Goal: Task Accomplishment & Management: Complete application form

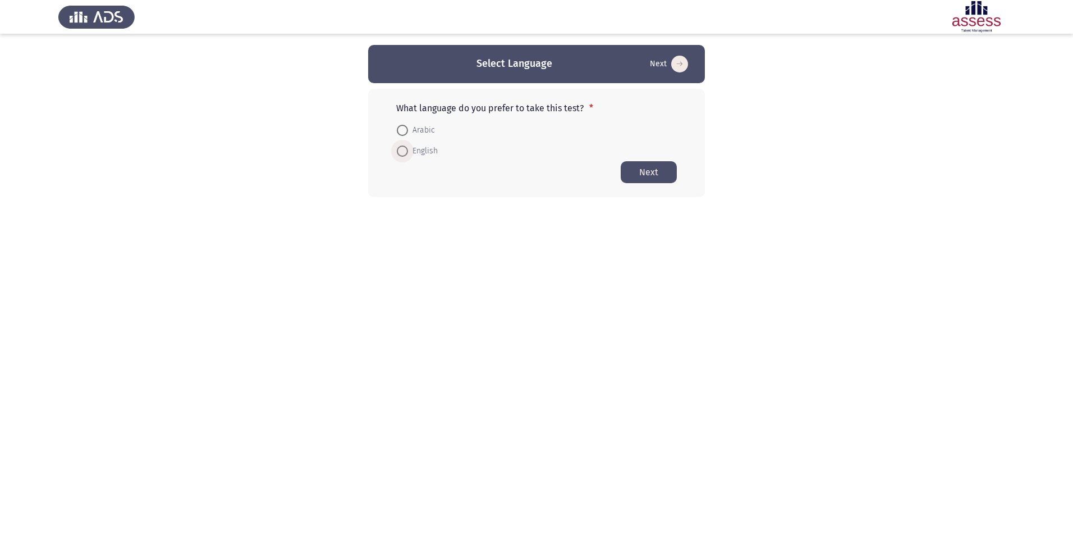
click at [403, 154] on span at bounding box center [402, 150] width 11 height 11
click at [403, 154] on input "English" at bounding box center [402, 150] width 11 height 11
radio input "true"
click at [643, 170] on button "Next" at bounding box center [649, 172] width 56 height 22
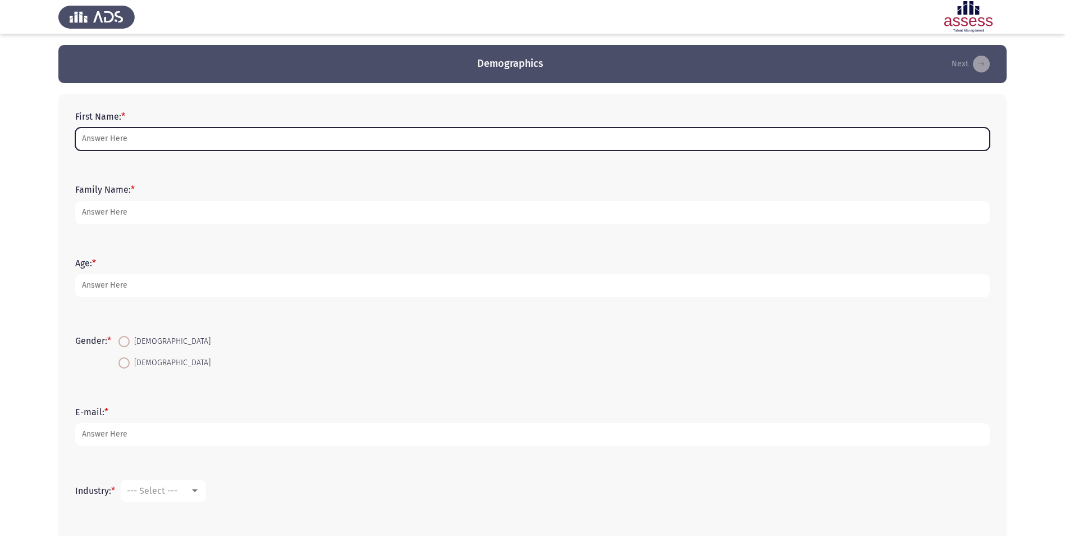
click at [287, 135] on input "First Name: *" at bounding box center [532, 138] width 915 height 23
type input "[PERSON_NAME]"
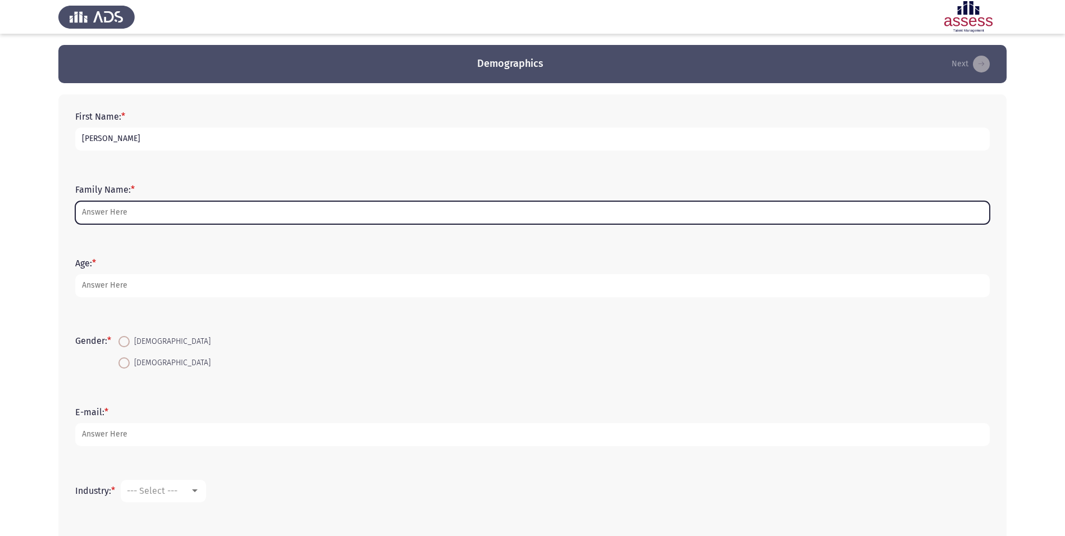
click at [241, 215] on input "Family Name: *" at bounding box center [532, 212] width 915 height 23
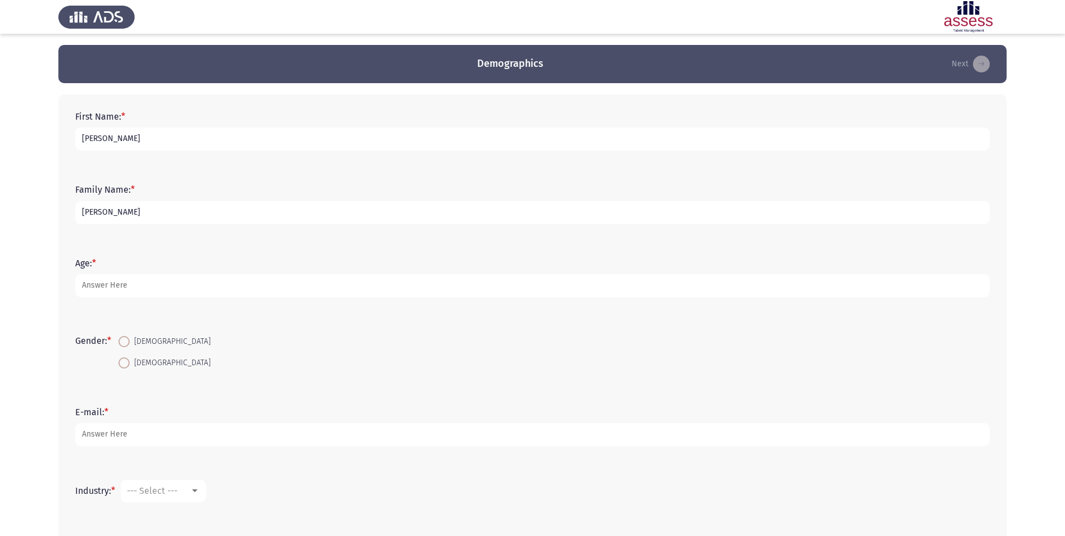
type input "[PERSON_NAME]"
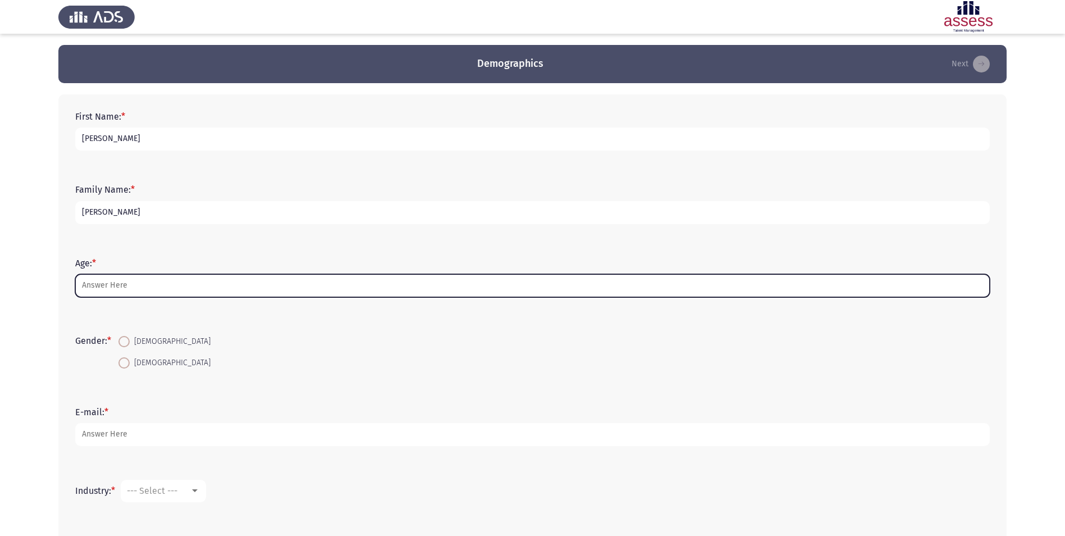
click at [243, 278] on input "Age: *" at bounding box center [532, 285] width 915 height 23
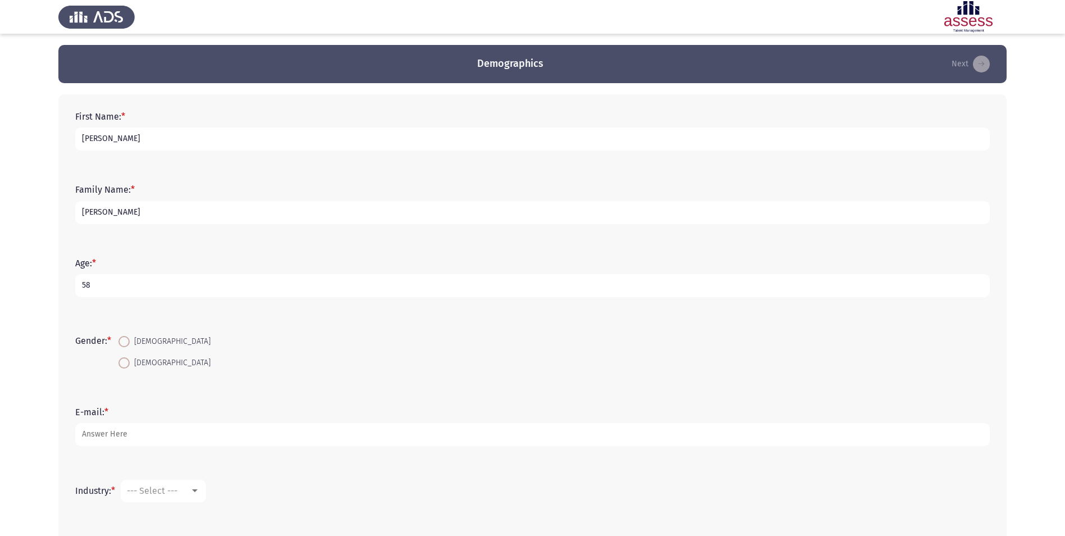
type input "58"
click at [130, 344] on span at bounding box center [123, 341] width 11 height 11
click at [130, 344] on input "[DEMOGRAPHIC_DATA]" at bounding box center [123, 341] width 11 height 11
radio input "true"
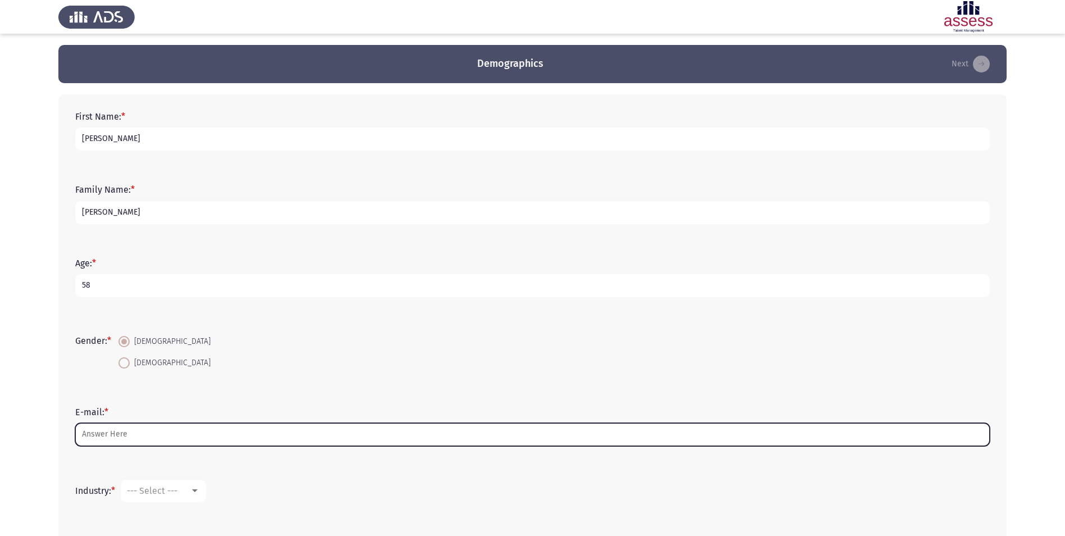
click at [164, 436] on input "E-mail: *" at bounding box center [532, 434] width 915 height 23
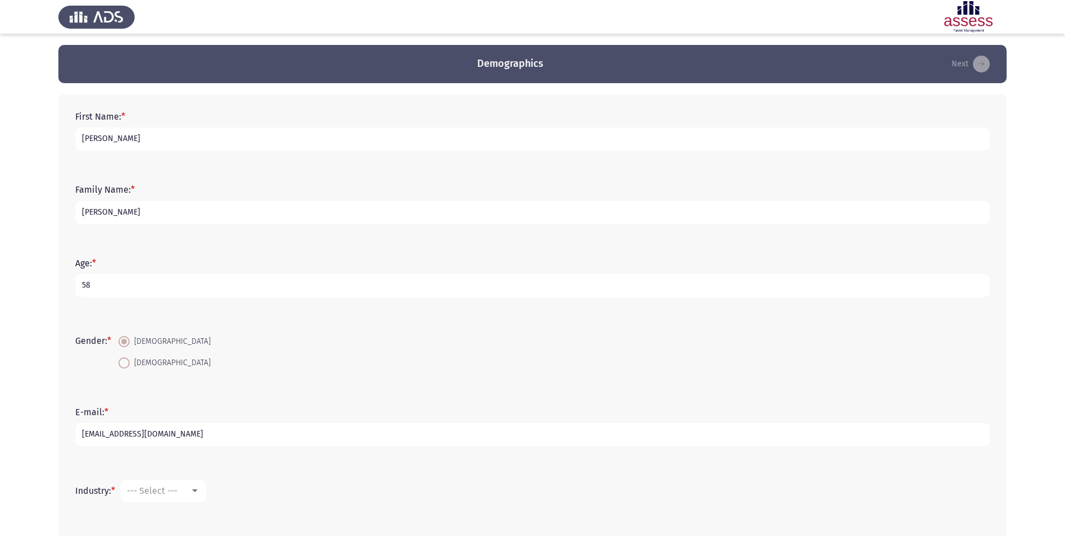
type input "[EMAIL_ADDRESS][DOMAIN_NAME]"
click at [200, 495] on div at bounding box center [195, 490] width 10 height 9
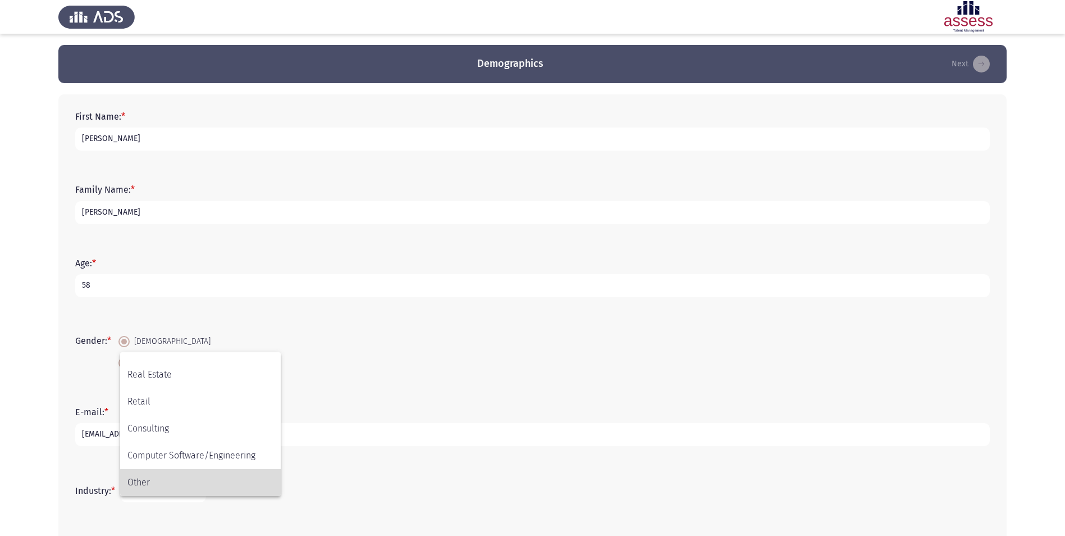
click at [241, 482] on span "Other" at bounding box center [200, 482] width 146 height 27
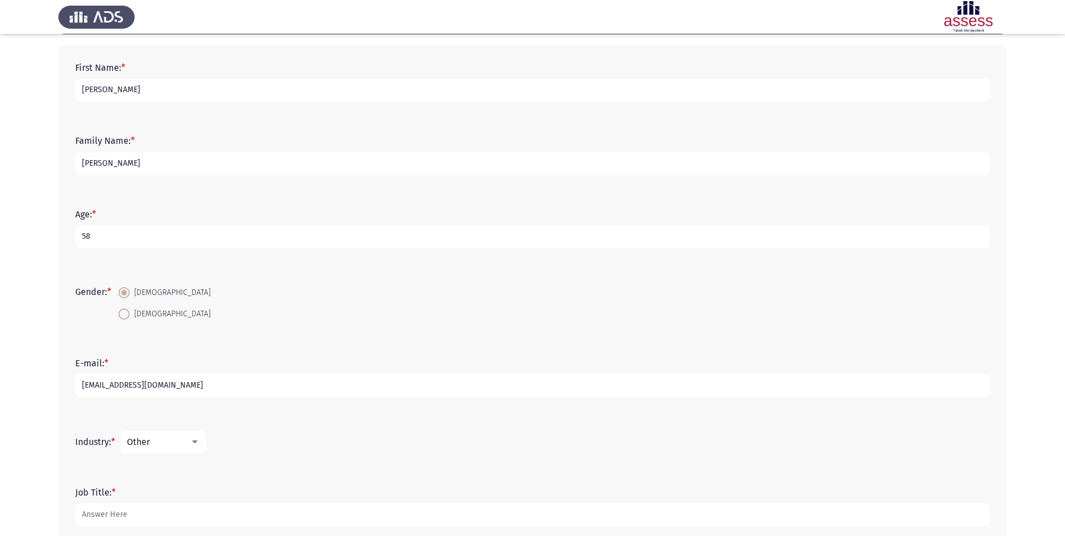
scroll to position [112, 0]
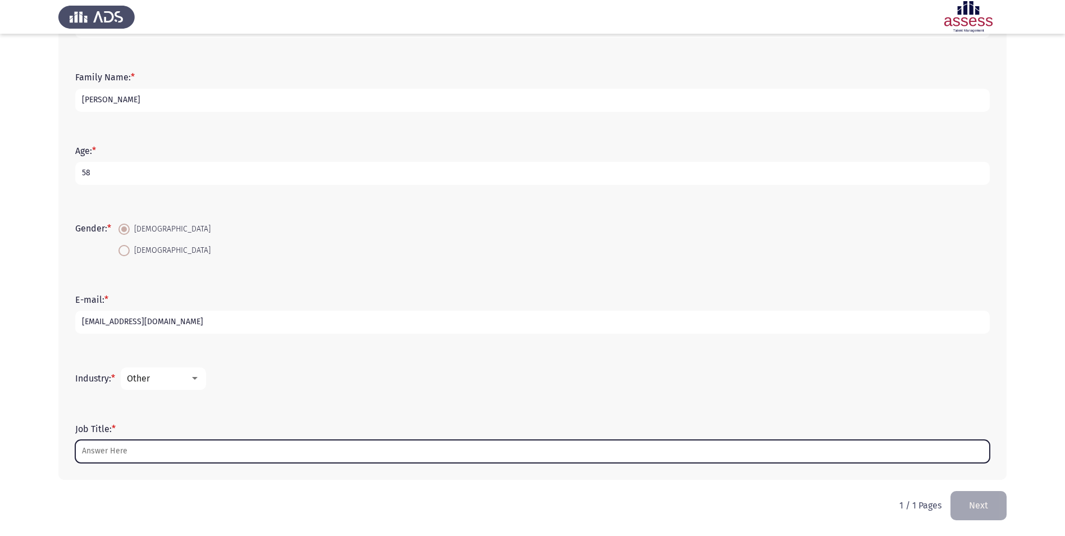
click at [463, 451] on input "Job Title: *" at bounding box center [532, 451] width 915 height 23
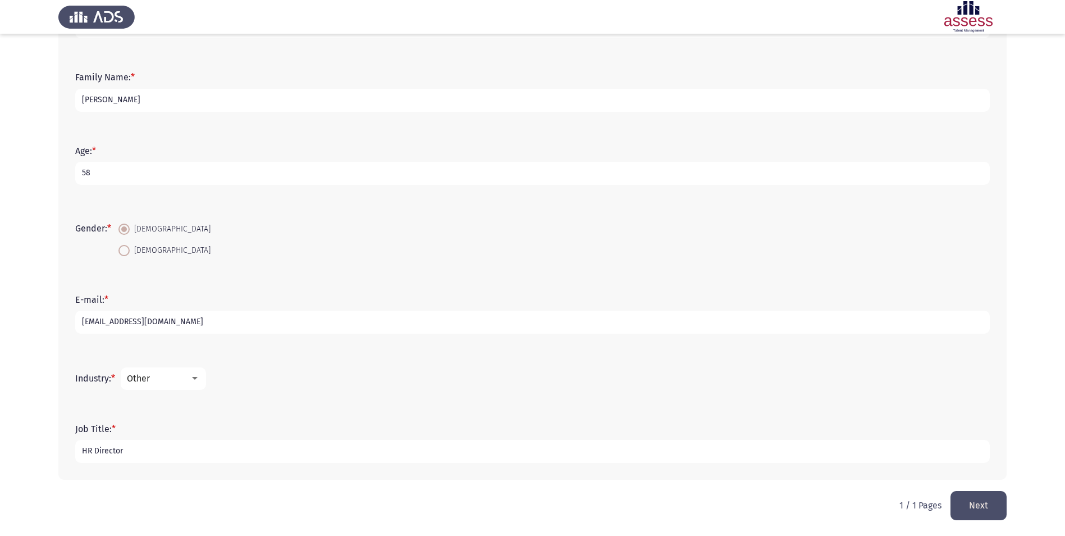
type input "HR Director"
click at [993, 498] on button "Next" at bounding box center [978, 505] width 56 height 29
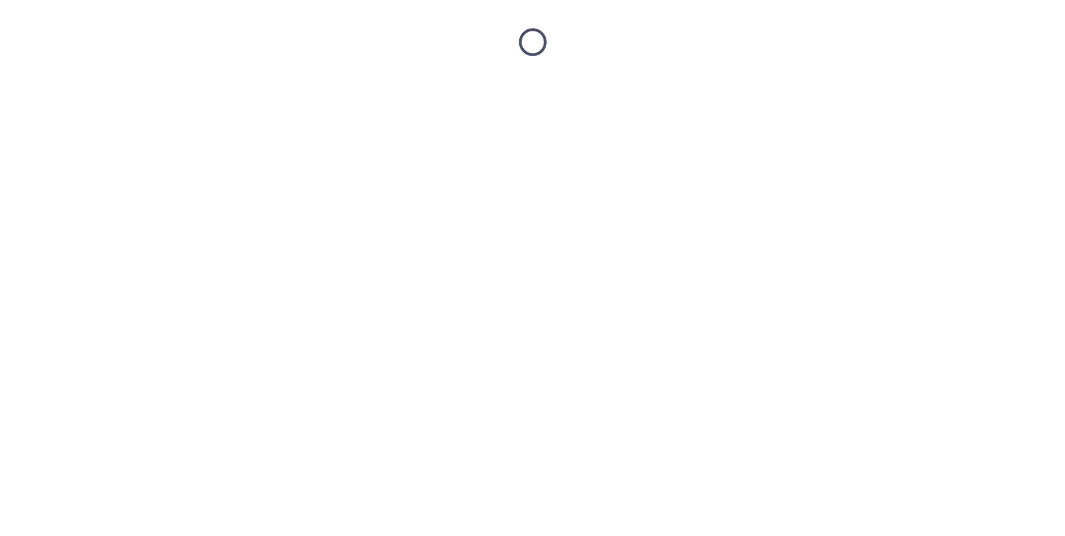
scroll to position [0, 0]
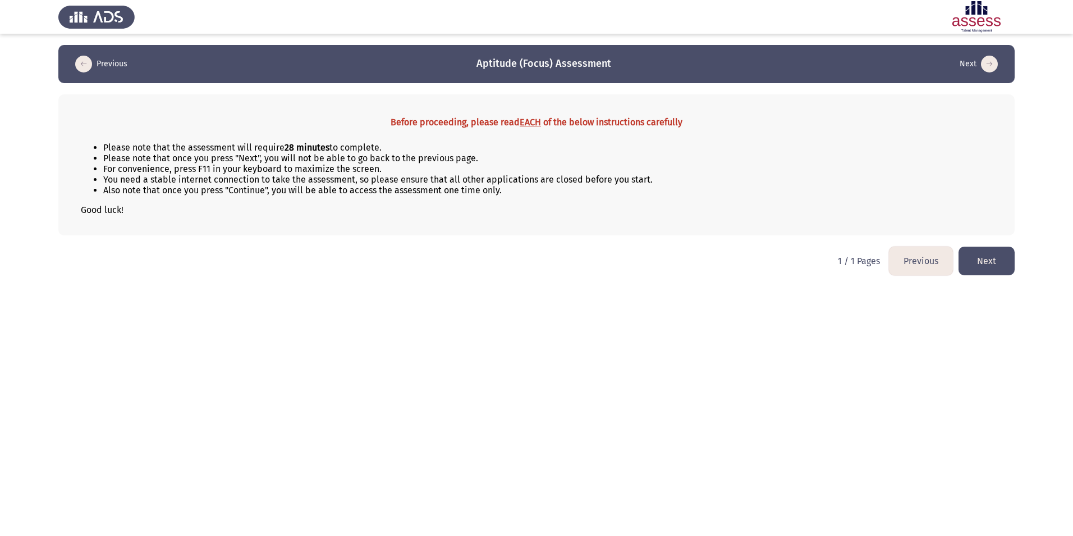
click at [991, 263] on button "Next" at bounding box center [987, 260] width 56 height 29
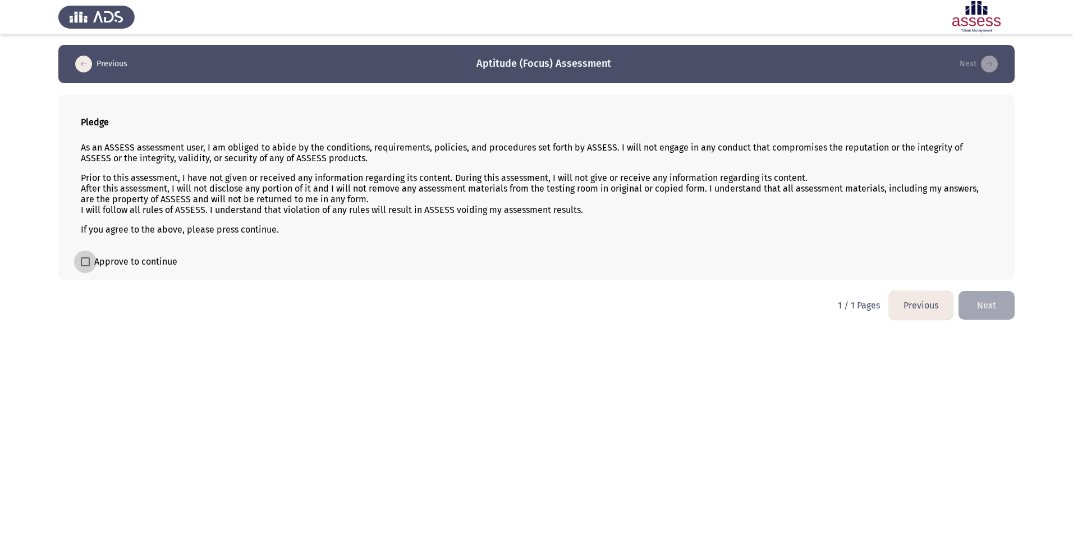
click at [86, 264] on span at bounding box center [85, 261] width 9 height 9
click at [85, 266] on input "Approve to continue" at bounding box center [85, 266] width 1 height 1
checkbox input "true"
click at [986, 311] on button "Next" at bounding box center [987, 305] width 56 height 29
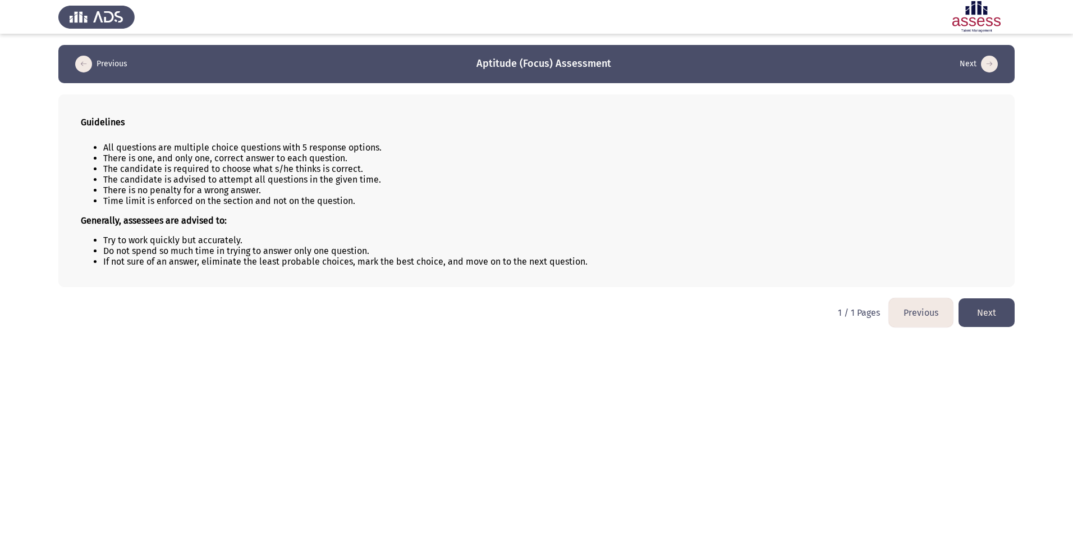
click at [983, 312] on button "Next" at bounding box center [987, 312] width 56 height 29
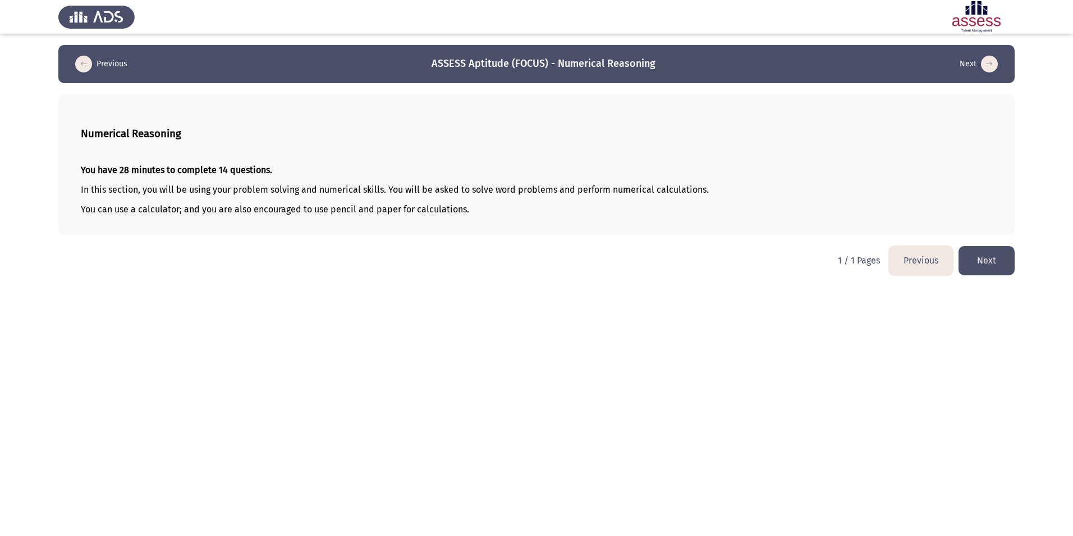
click at [969, 262] on button "Next" at bounding box center [987, 260] width 56 height 29
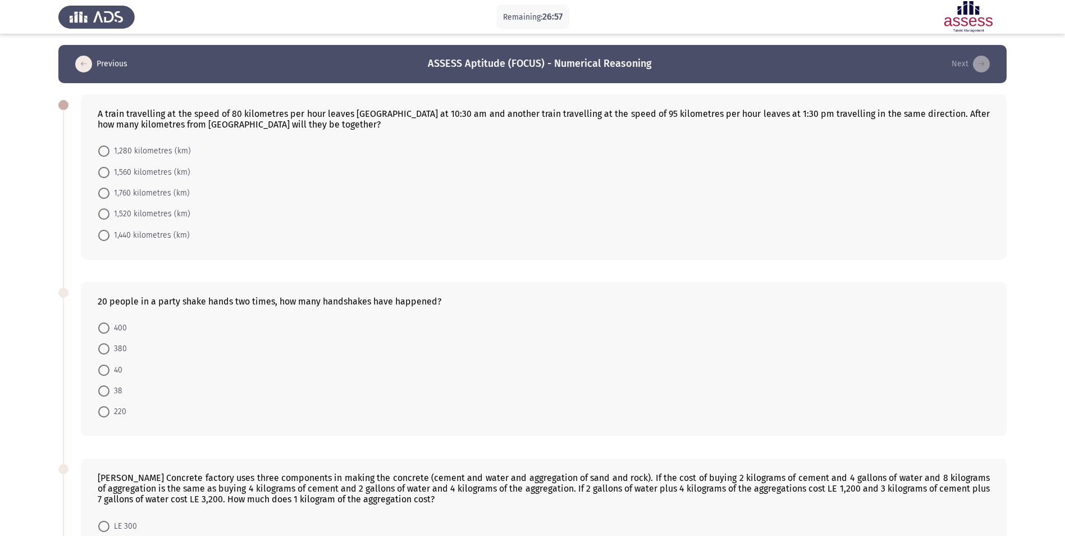
click at [102, 236] on span at bounding box center [103, 235] width 11 height 11
click at [102, 236] on input "1,440 kilometres (km)" at bounding box center [103, 235] width 11 height 11
radio input "true"
click at [108, 392] on span at bounding box center [103, 390] width 11 height 11
click at [108, 392] on input "38" at bounding box center [103, 390] width 11 height 11
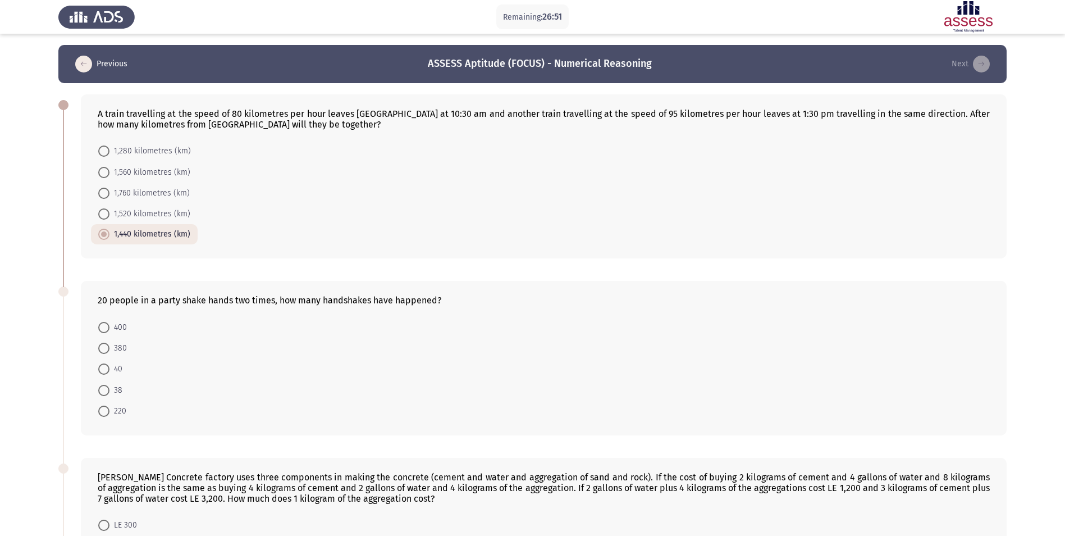
radio input "true"
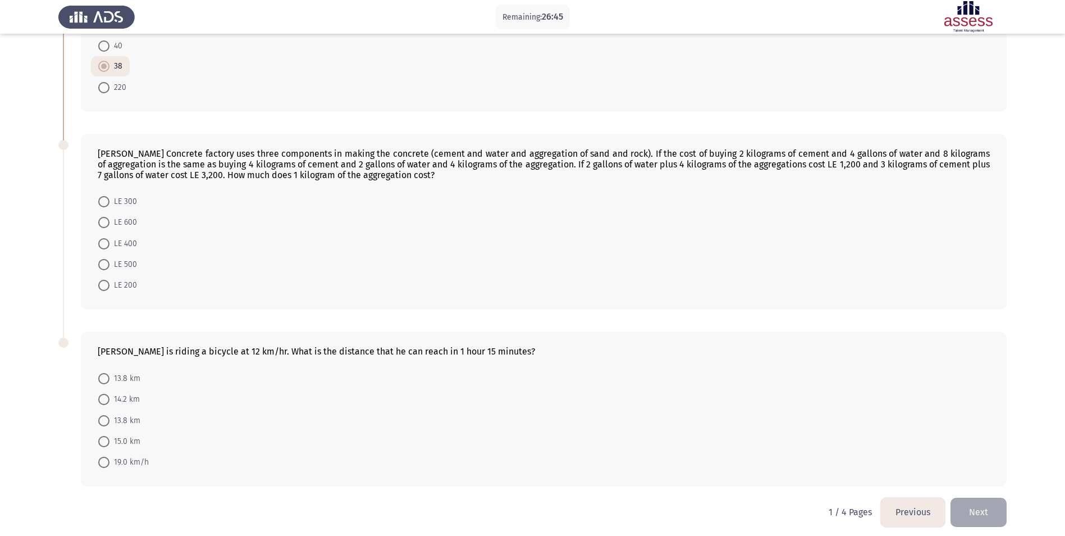
scroll to position [330, 0]
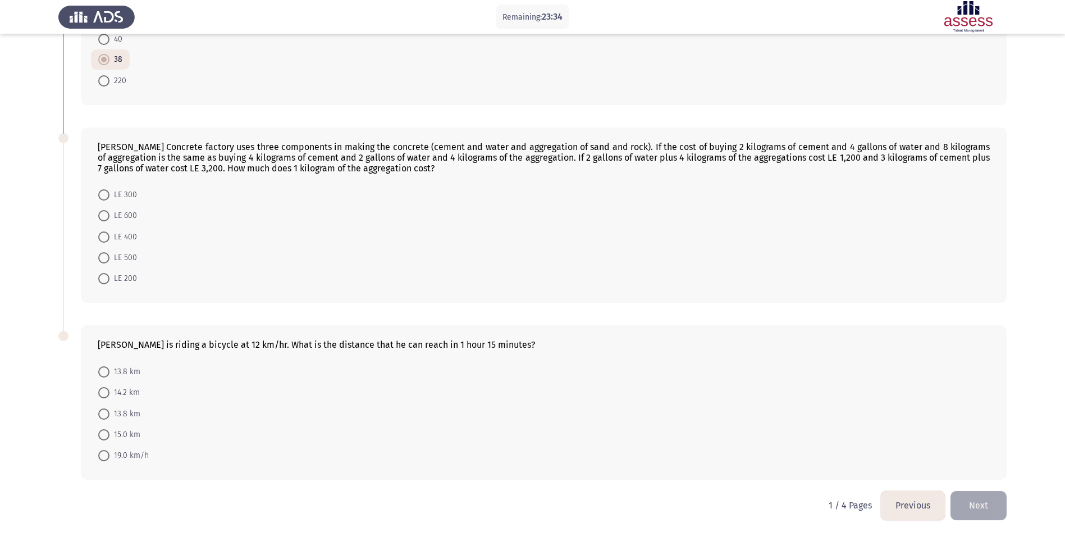
click at [103, 259] on span at bounding box center [103, 257] width 11 height 11
click at [103, 259] on input "LE 500" at bounding box center [103, 257] width 11 height 11
radio input "true"
click at [103, 435] on span at bounding box center [103, 434] width 11 height 11
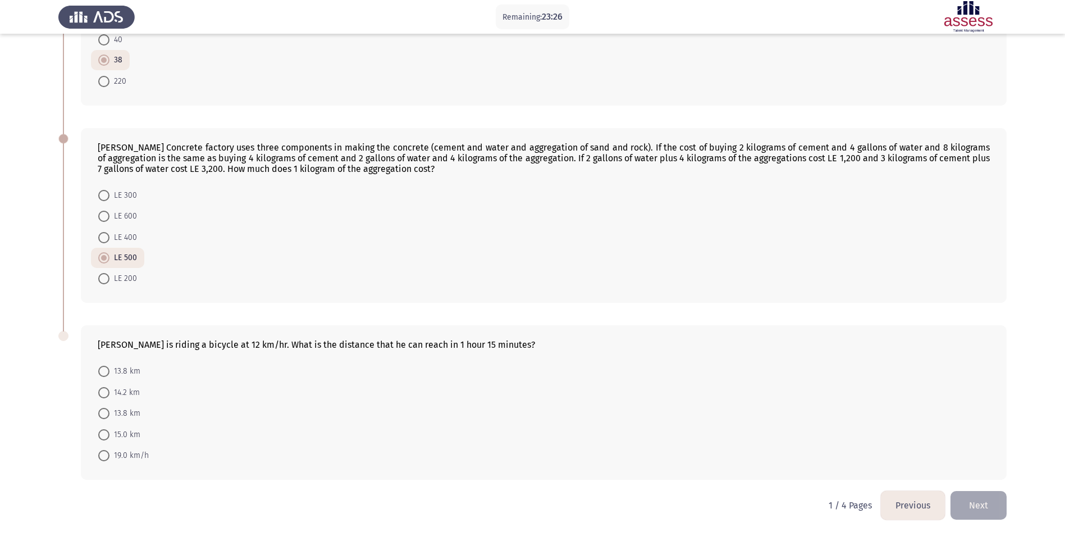
click at [103, 435] on input "15.0 km" at bounding box center [103, 434] width 11 height 11
radio input "true"
click at [970, 503] on button "Next" at bounding box center [978, 505] width 56 height 29
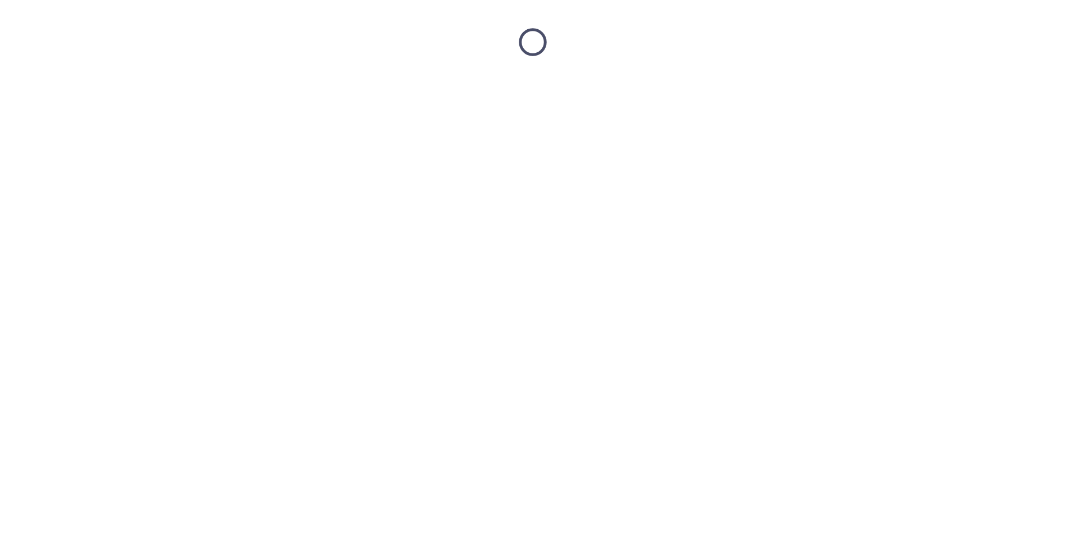
scroll to position [0, 0]
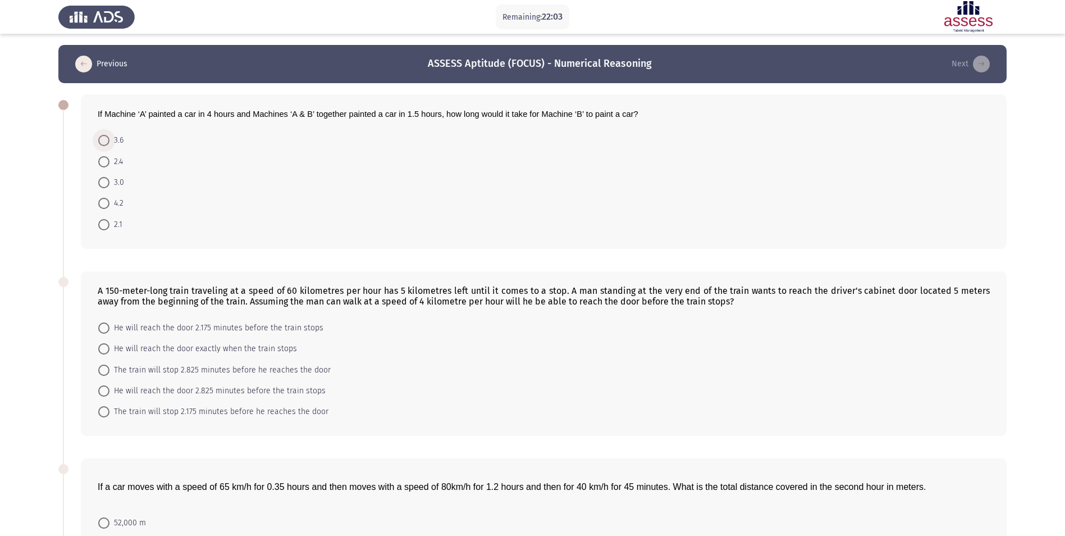
click at [102, 136] on span at bounding box center [103, 140] width 11 height 11
click at [102, 136] on input "3.6" at bounding box center [103, 140] width 11 height 11
radio input "true"
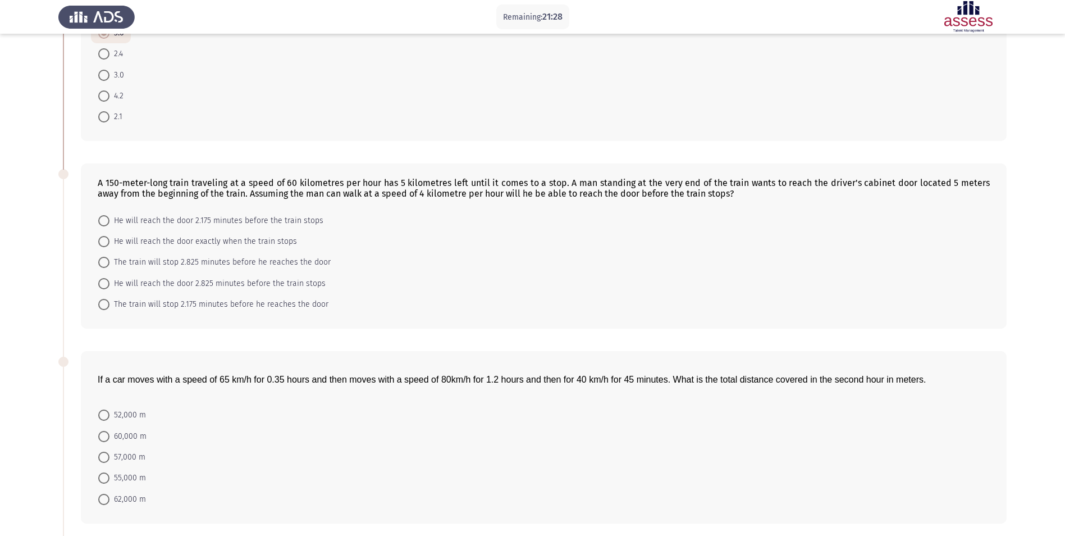
scroll to position [113, 0]
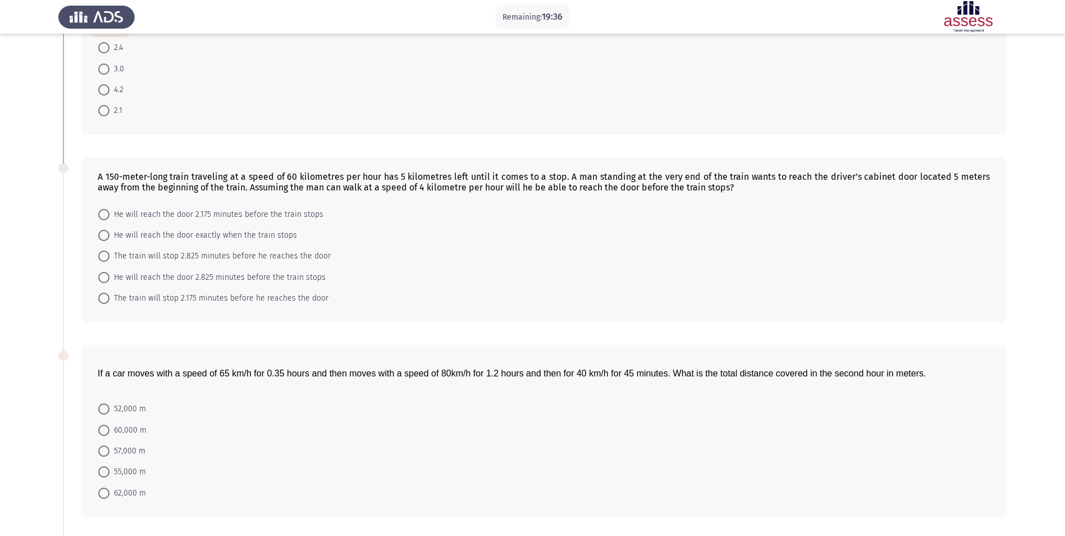
click at [108, 211] on span at bounding box center [103, 214] width 11 height 11
click at [108, 211] on input "He will reach the door 2.175 minutes before the train stops" at bounding box center [103, 214] width 11 height 11
radio input "true"
click at [97, 447] on mat-radio-button "57,000 m" at bounding box center [122, 449] width 62 height 21
click at [106, 451] on span at bounding box center [103, 450] width 11 height 11
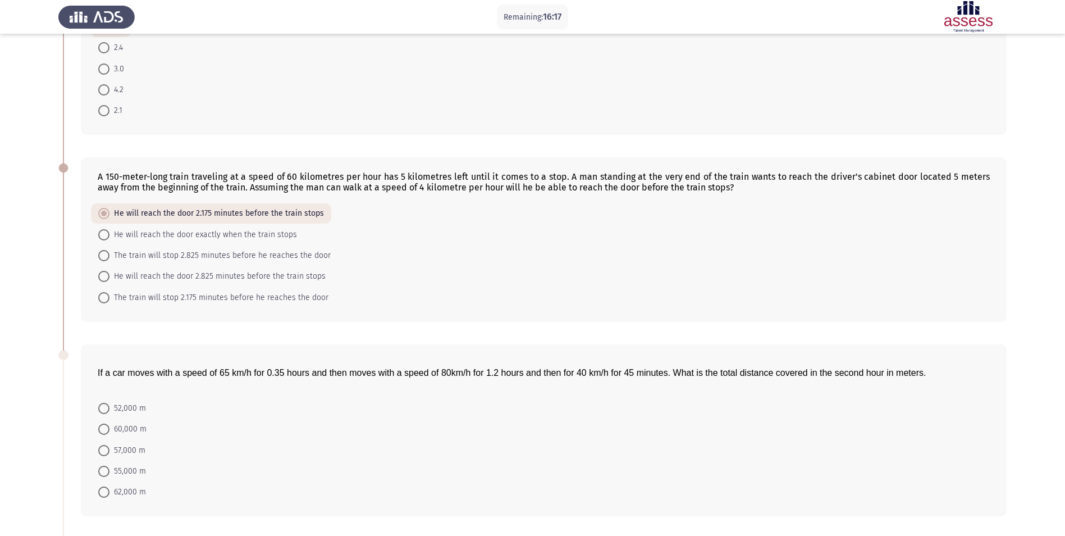
click at [106, 451] on input "57,000 m" at bounding box center [103, 450] width 11 height 11
radio input "true"
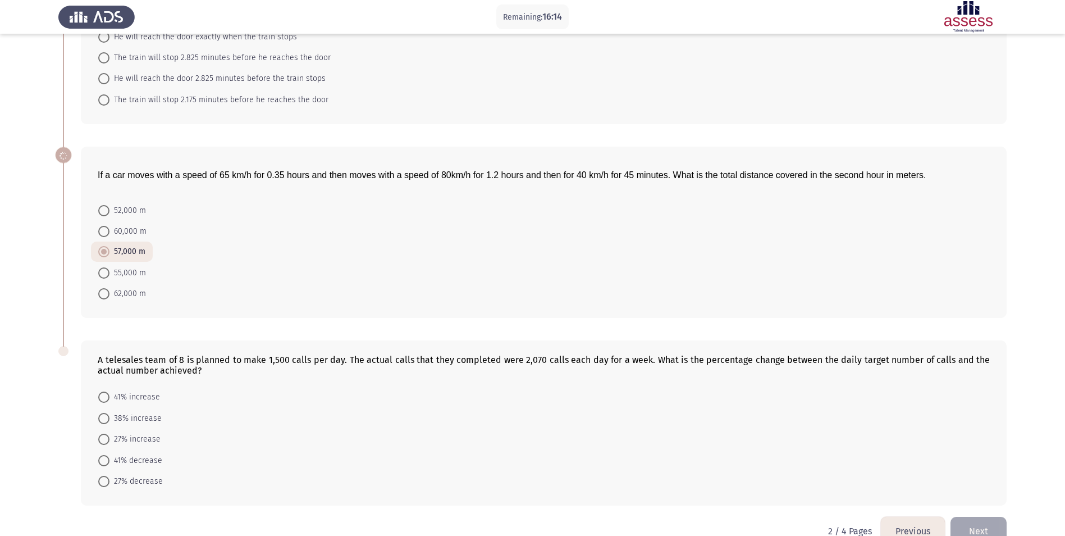
scroll to position [336, 0]
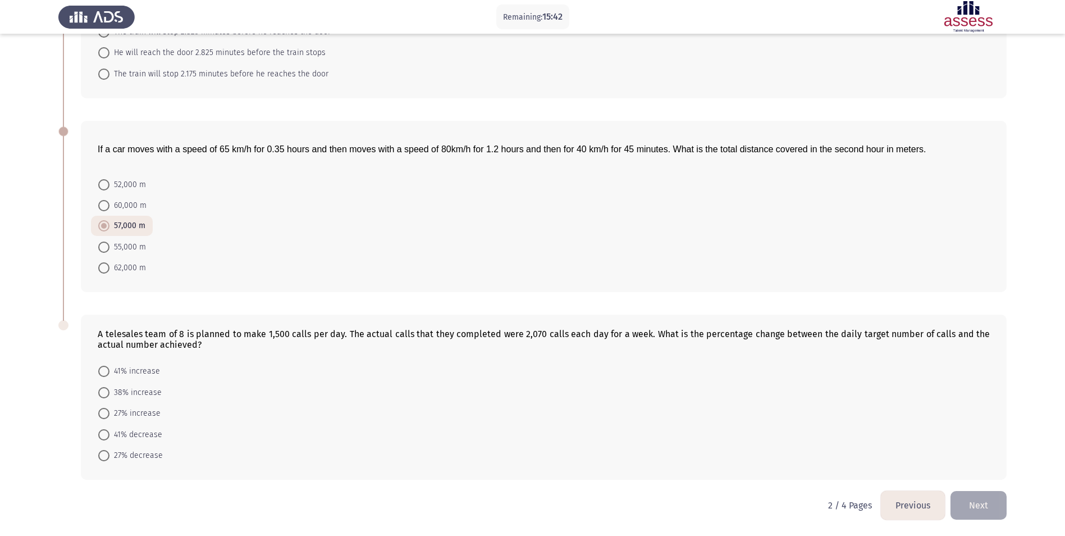
click at [100, 396] on span at bounding box center [103, 392] width 11 height 11
click at [100, 396] on input "38% increase" at bounding box center [103, 392] width 11 height 11
radio input "true"
click at [959, 508] on button "Next" at bounding box center [978, 505] width 56 height 29
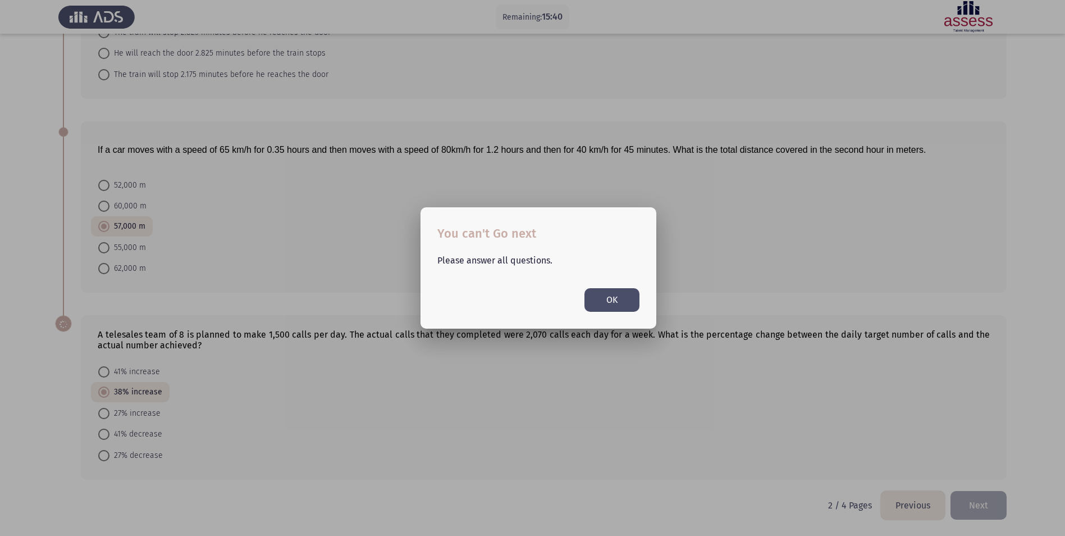
scroll to position [0, 0]
click at [607, 290] on button "OK" at bounding box center [611, 299] width 55 height 23
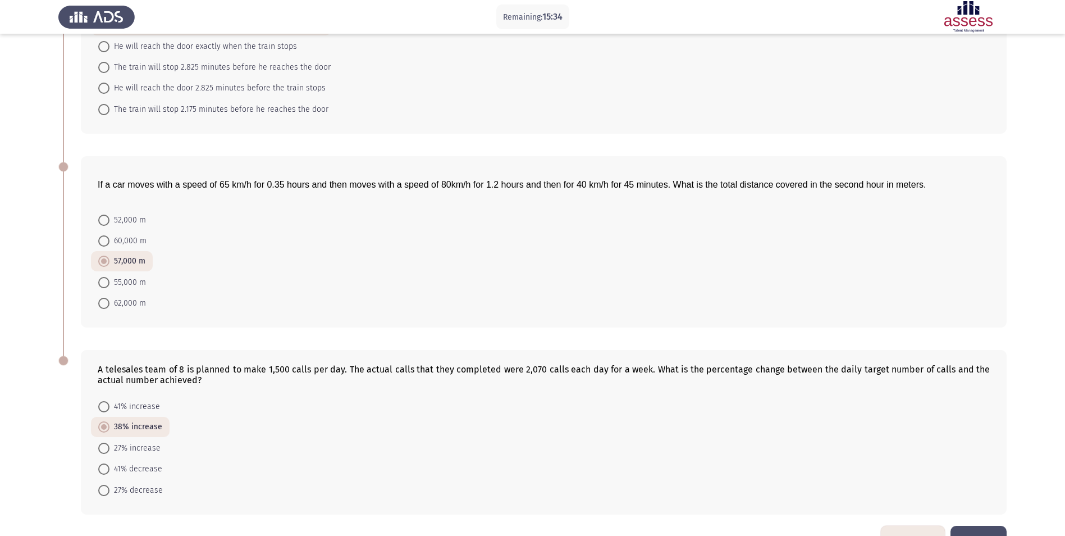
scroll to position [336, 0]
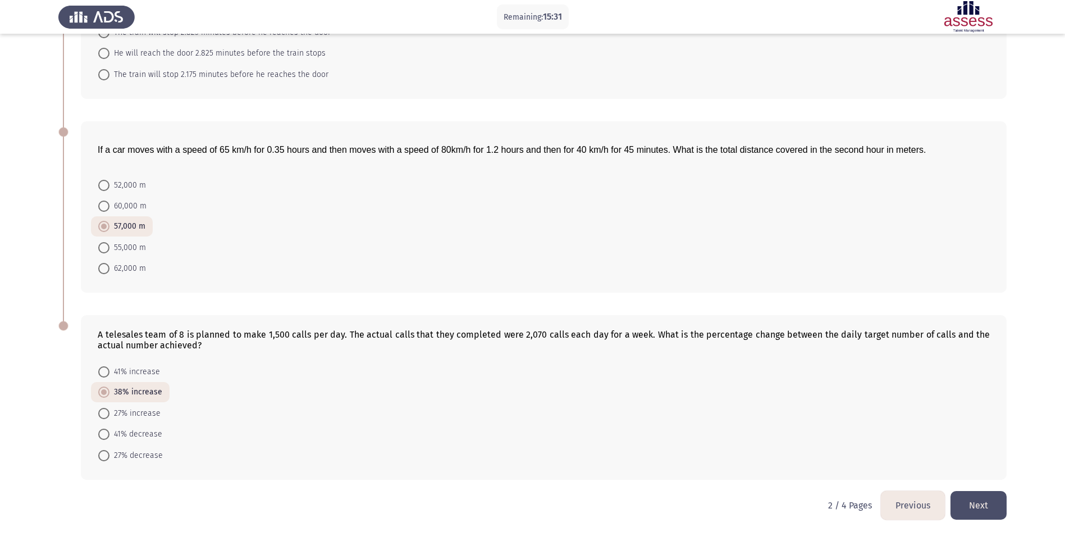
click at [986, 501] on button "Next" at bounding box center [978, 505] width 56 height 29
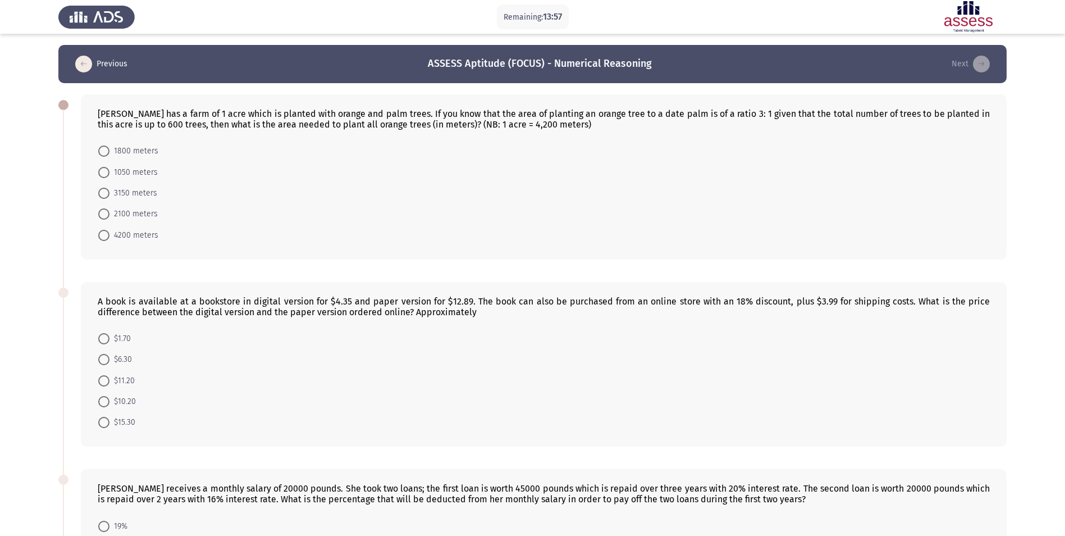
click at [103, 192] on span at bounding box center [103, 193] width 11 height 11
click at [103, 192] on input "3150 meters" at bounding box center [103, 193] width 11 height 11
radio input "true"
click at [754, 308] on div "A book is available at a bookstore in digital version for $4.35 and paper versi…" at bounding box center [544, 305] width 892 height 21
click at [104, 396] on span at bounding box center [103, 400] width 11 height 11
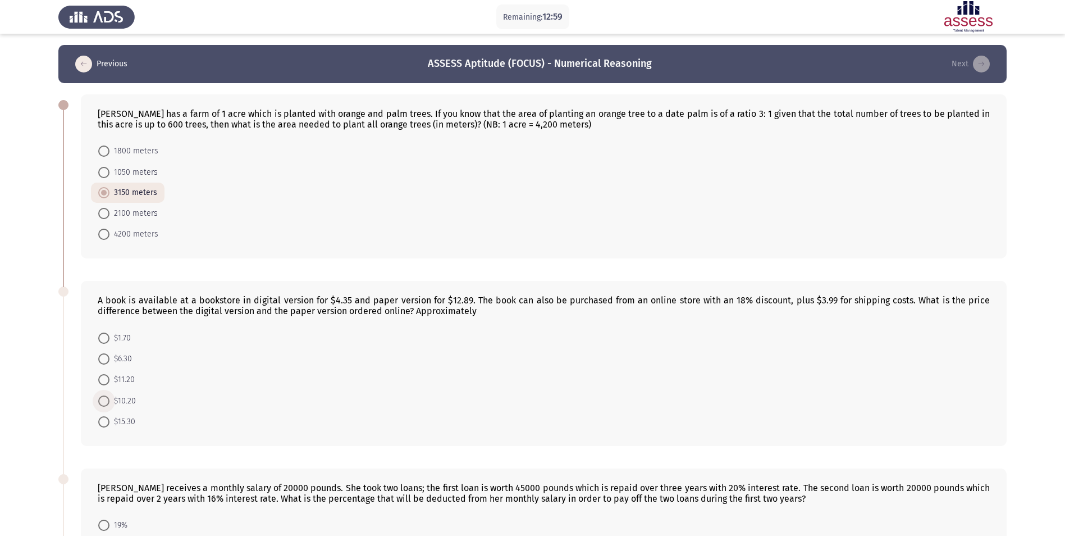
click at [104, 396] on input "$10.20" at bounding box center [103, 400] width 11 height 11
radio input "true"
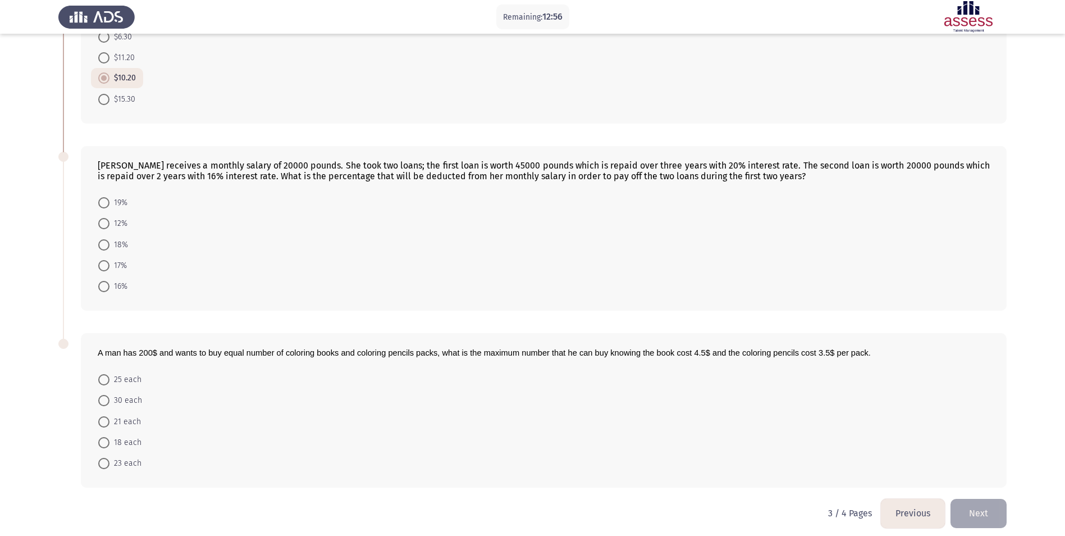
scroll to position [330, 0]
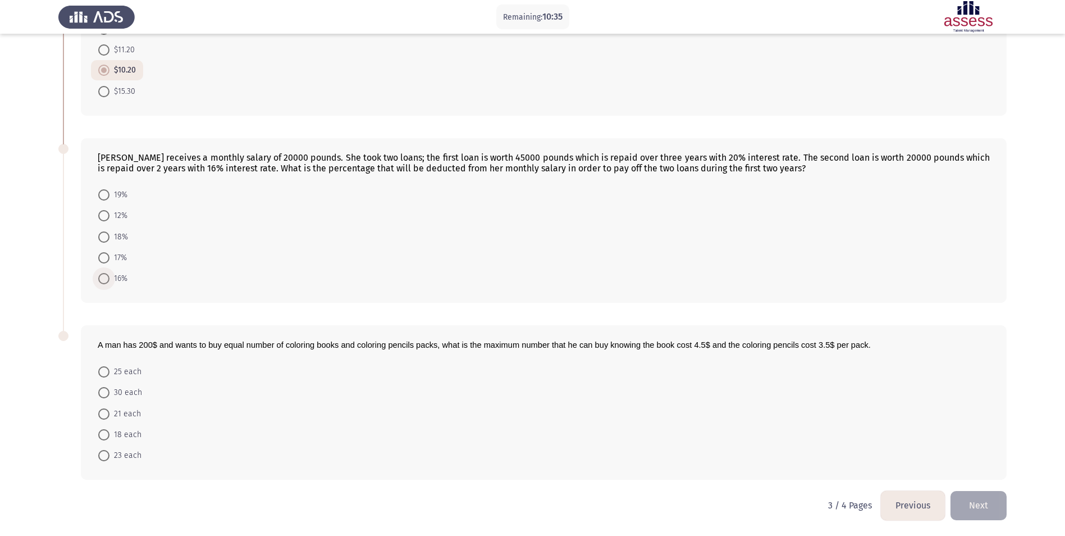
click at [101, 273] on span at bounding box center [103, 278] width 11 height 11
click at [101, 273] on input "16%" at bounding box center [103, 278] width 11 height 11
radio input "true"
click at [103, 368] on span at bounding box center [103, 370] width 11 height 11
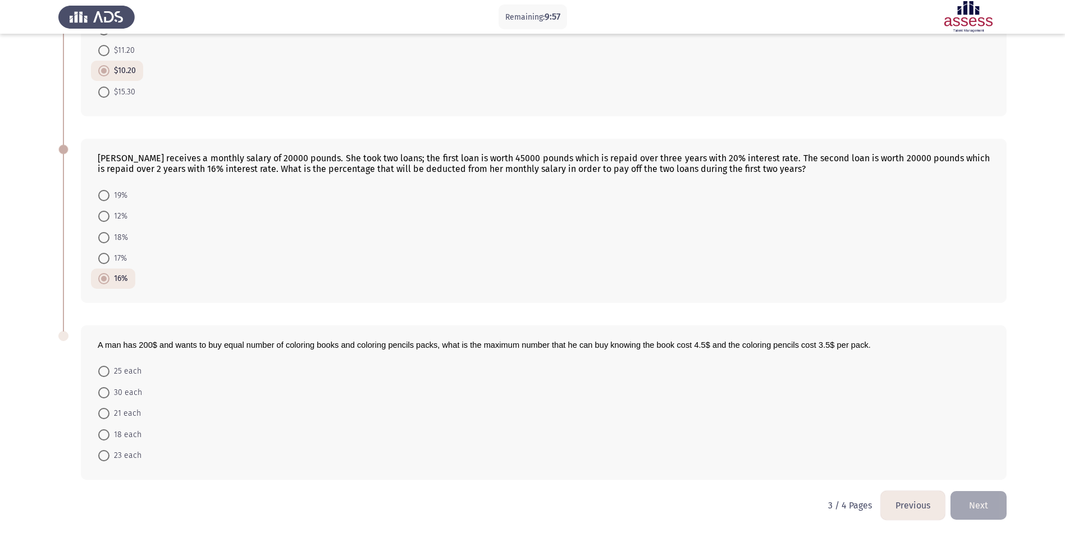
click at [103, 368] on input "25 each" at bounding box center [103, 370] width 11 height 11
radio input "true"
click at [974, 506] on button "Next" at bounding box center [978, 505] width 56 height 29
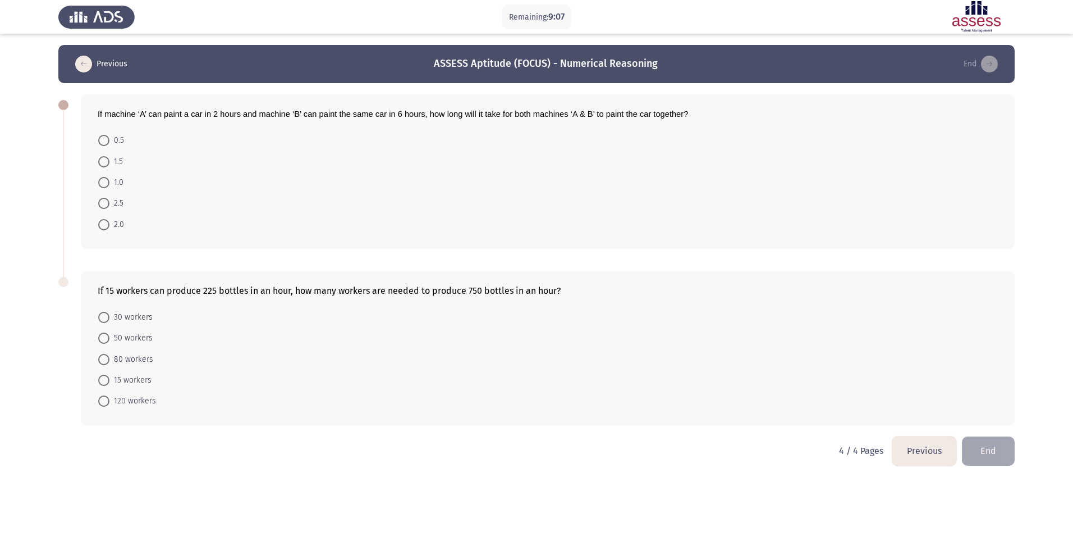
click at [100, 163] on span at bounding box center [103, 161] width 11 height 11
click at [100, 163] on input "1.5" at bounding box center [103, 161] width 11 height 11
radio input "true"
click at [100, 337] on span at bounding box center [103, 337] width 11 height 11
click at [100, 337] on input "50 workers" at bounding box center [103, 337] width 11 height 11
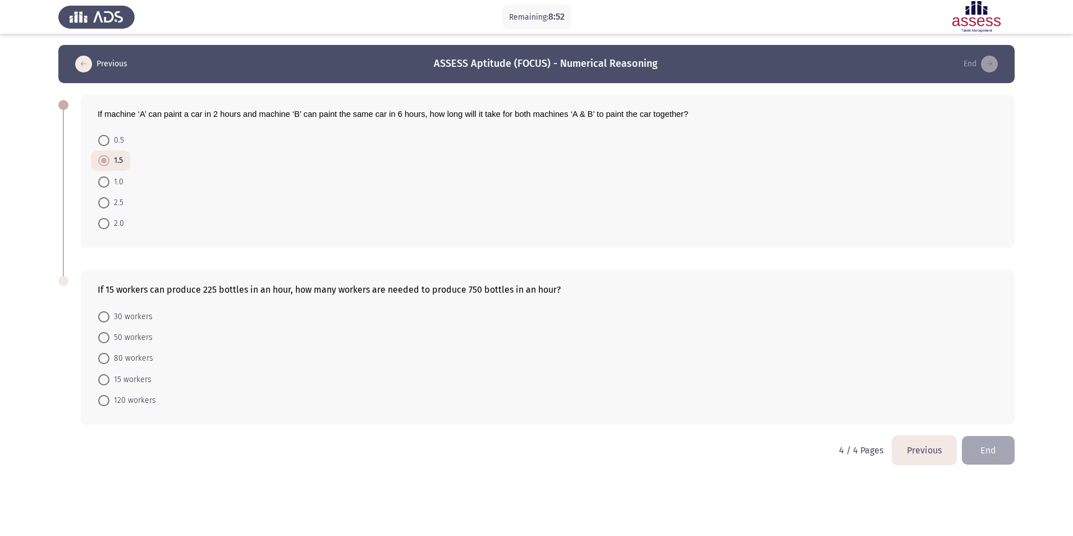
radio input "true"
click at [984, 442] on button "End" at bounding box center [988, 449] width 53 height 29
